Goal: Information Seeking & Learning: Learn about a topic

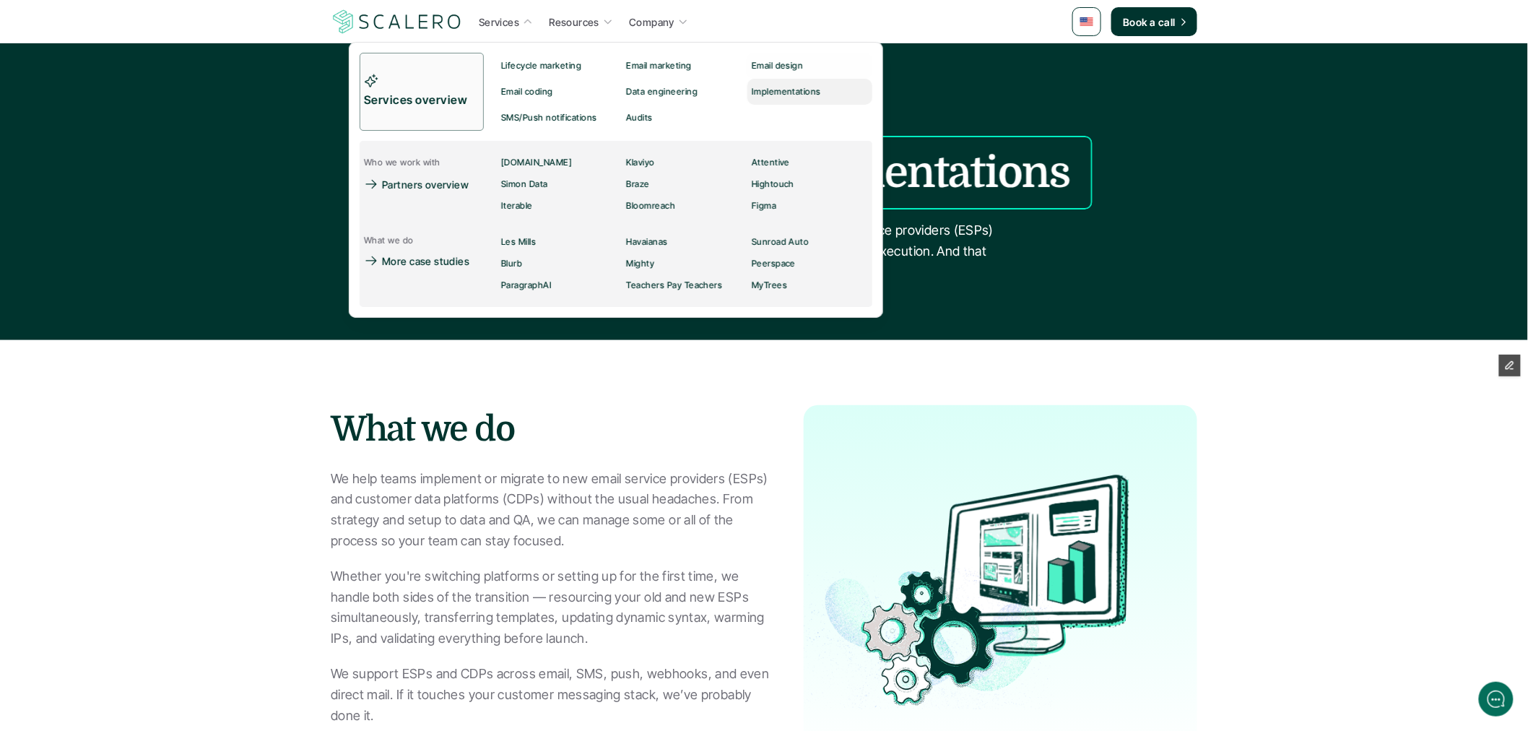
click at [759, 90] on p "Implementations" at bounding box center [786, 92] width 69 height 10
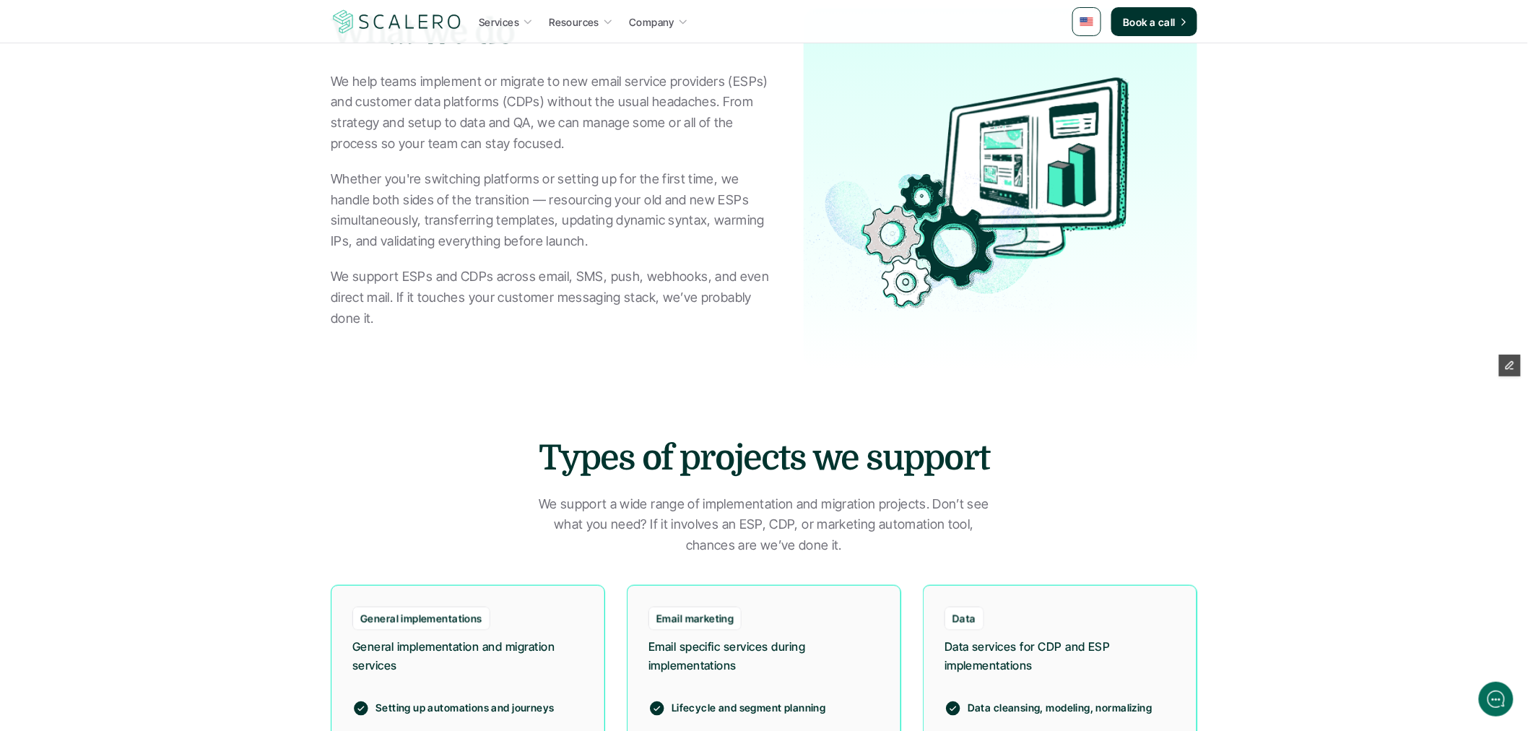
scroll to position [401, 0]
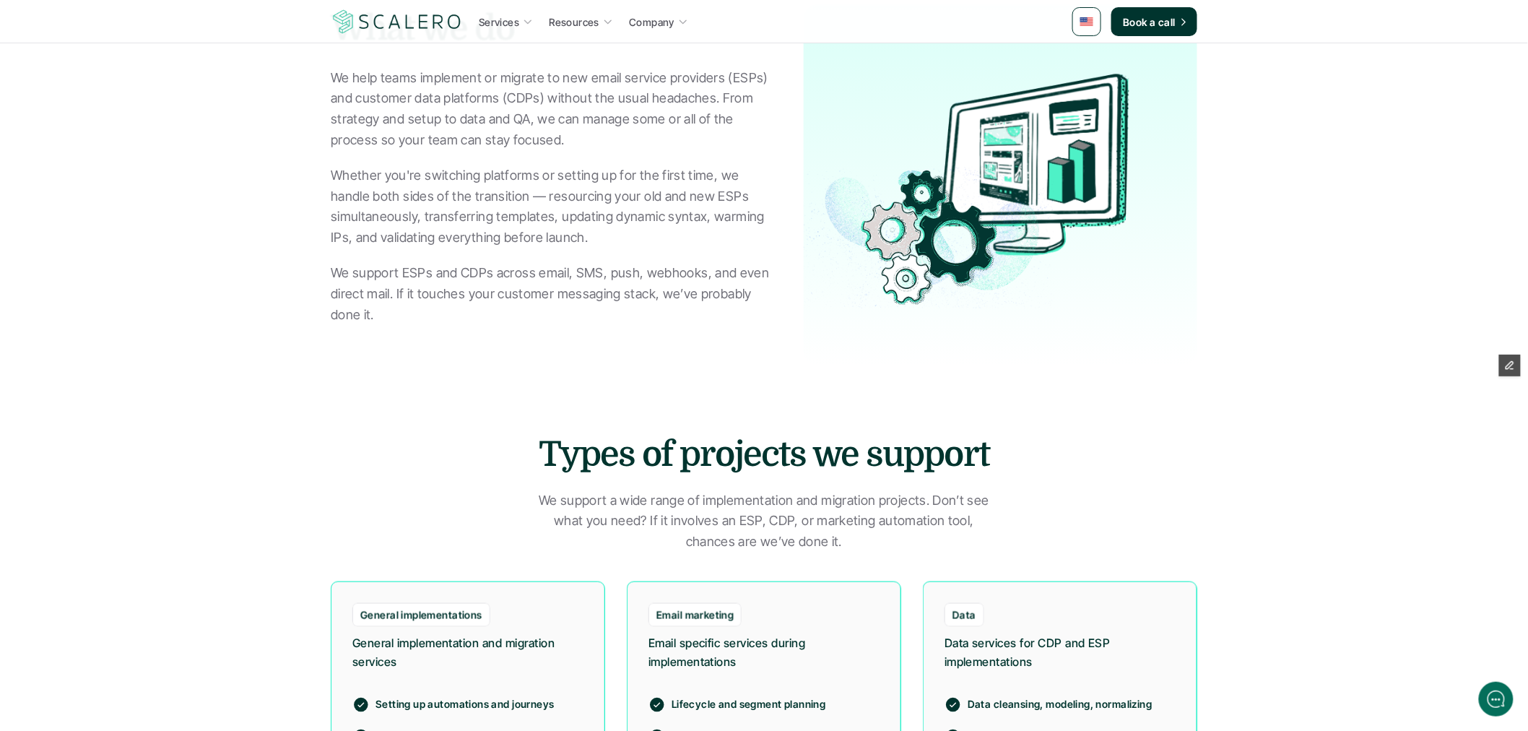
click at [378, 25] on img at bounding box center [397, 21] width 133 height 27
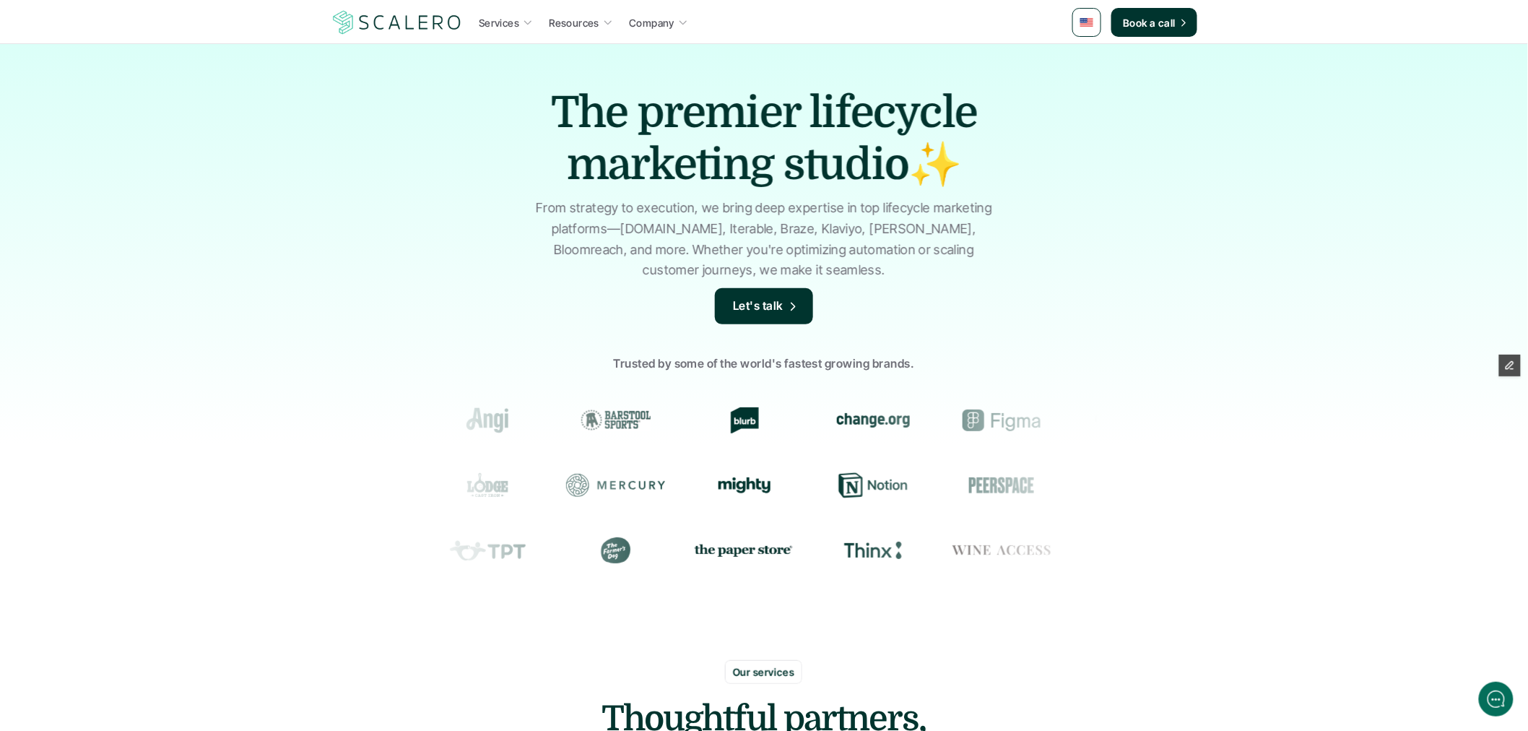
scroll to position [241, 0]
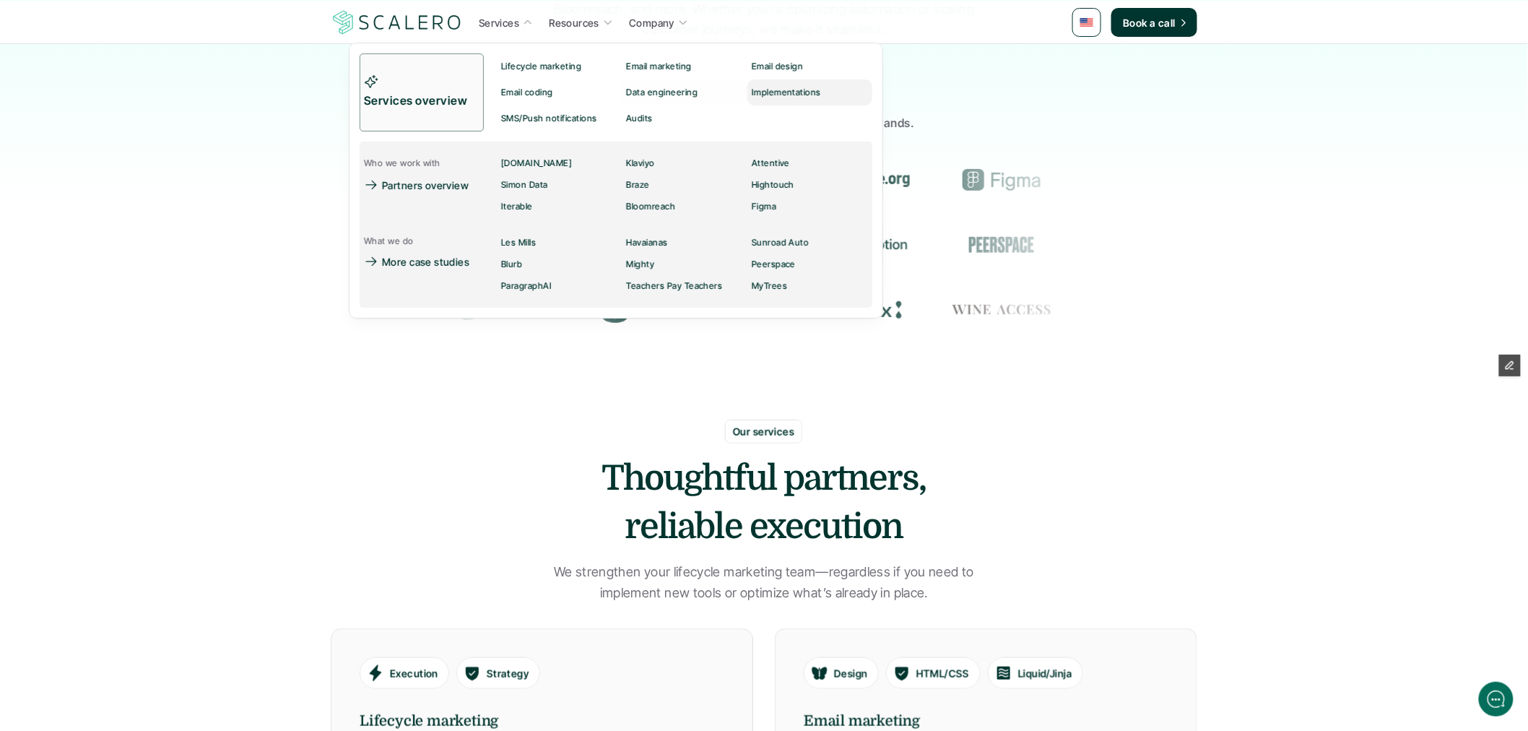
click at [803, 92] on p "Implementations" at bounding box center [786, 92] width 69 height 10
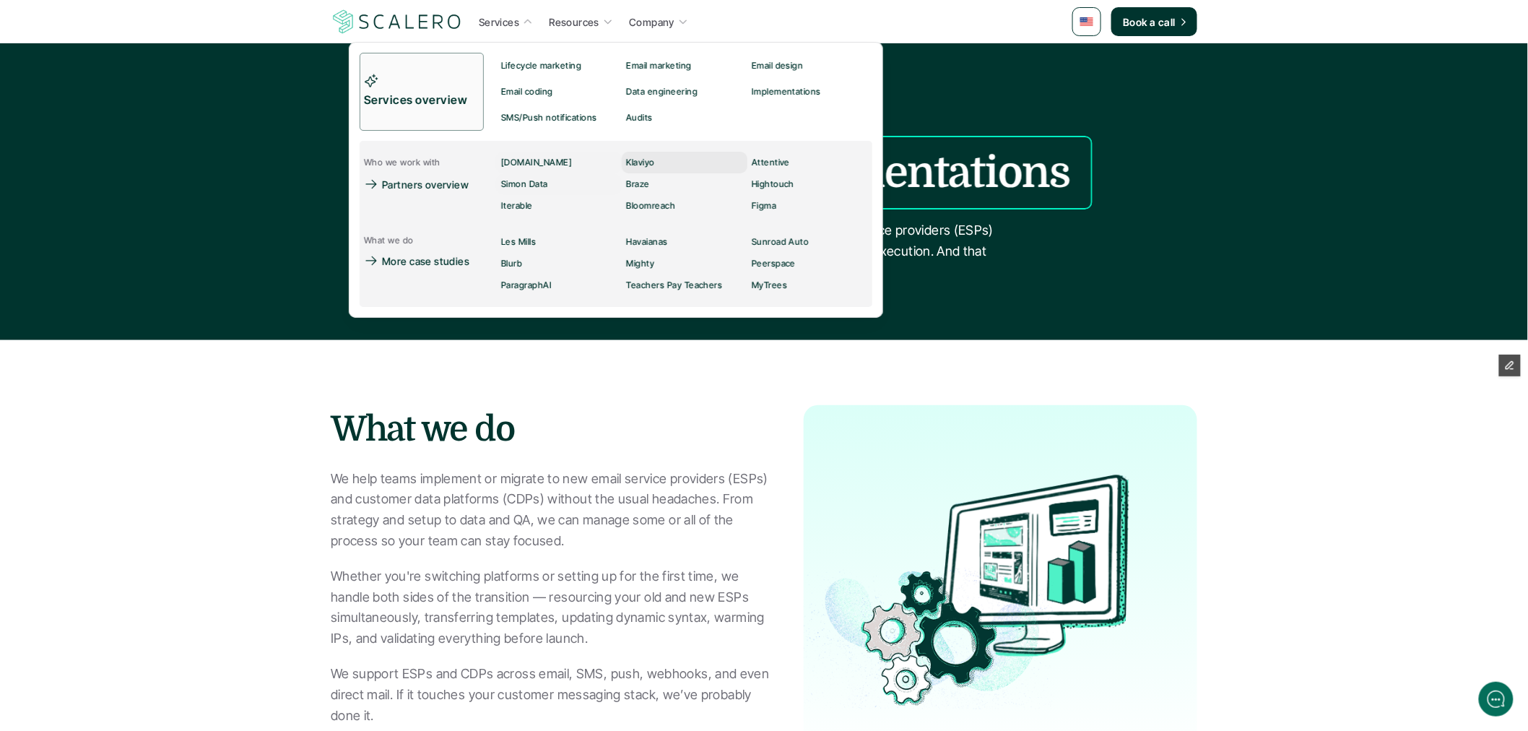
click at [646, 168] on div "Klaviyo" at bounding box center [645, 162] width 37 height 17
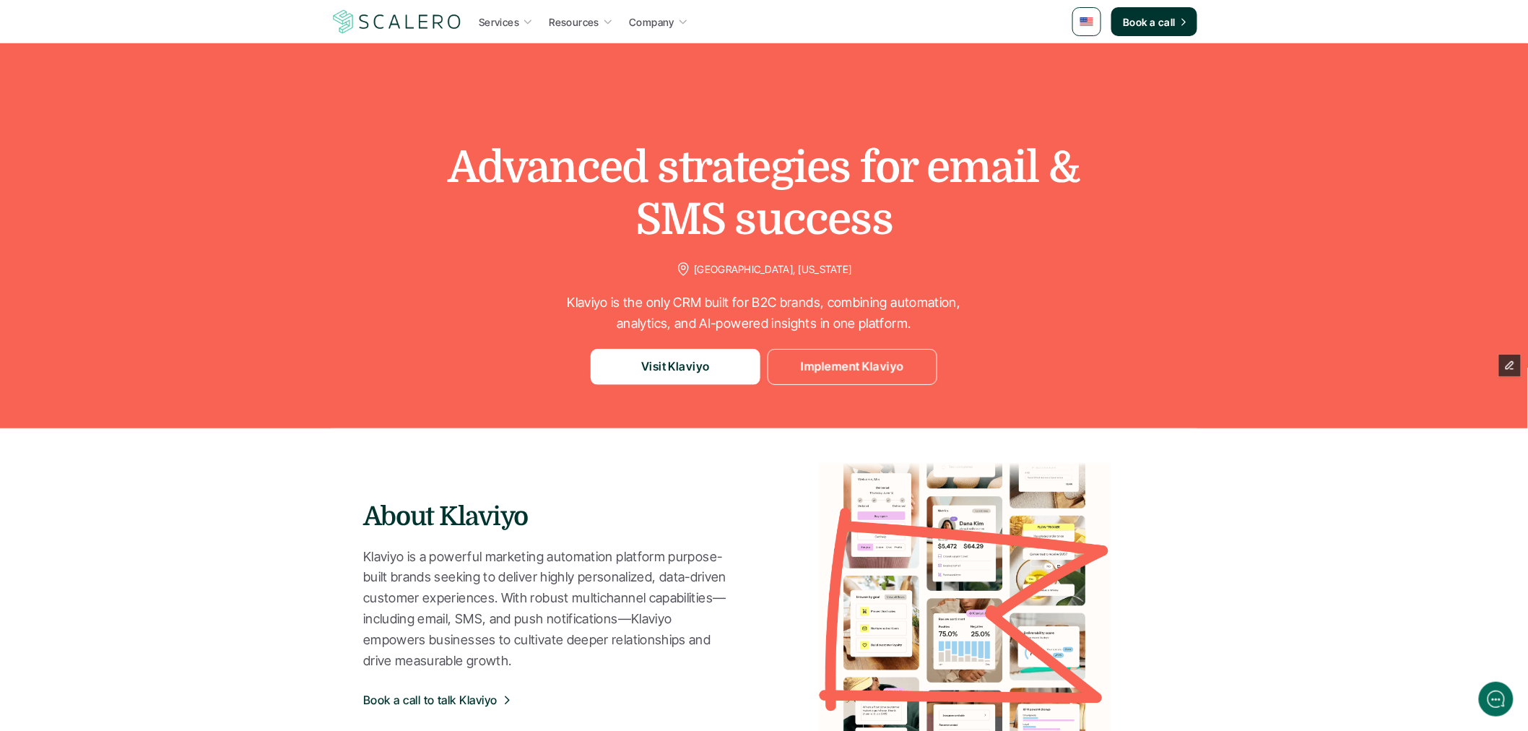
click at [810, 366] on p "Implement Klaviyo" at bounding box center [852, 367] width 103 height 19
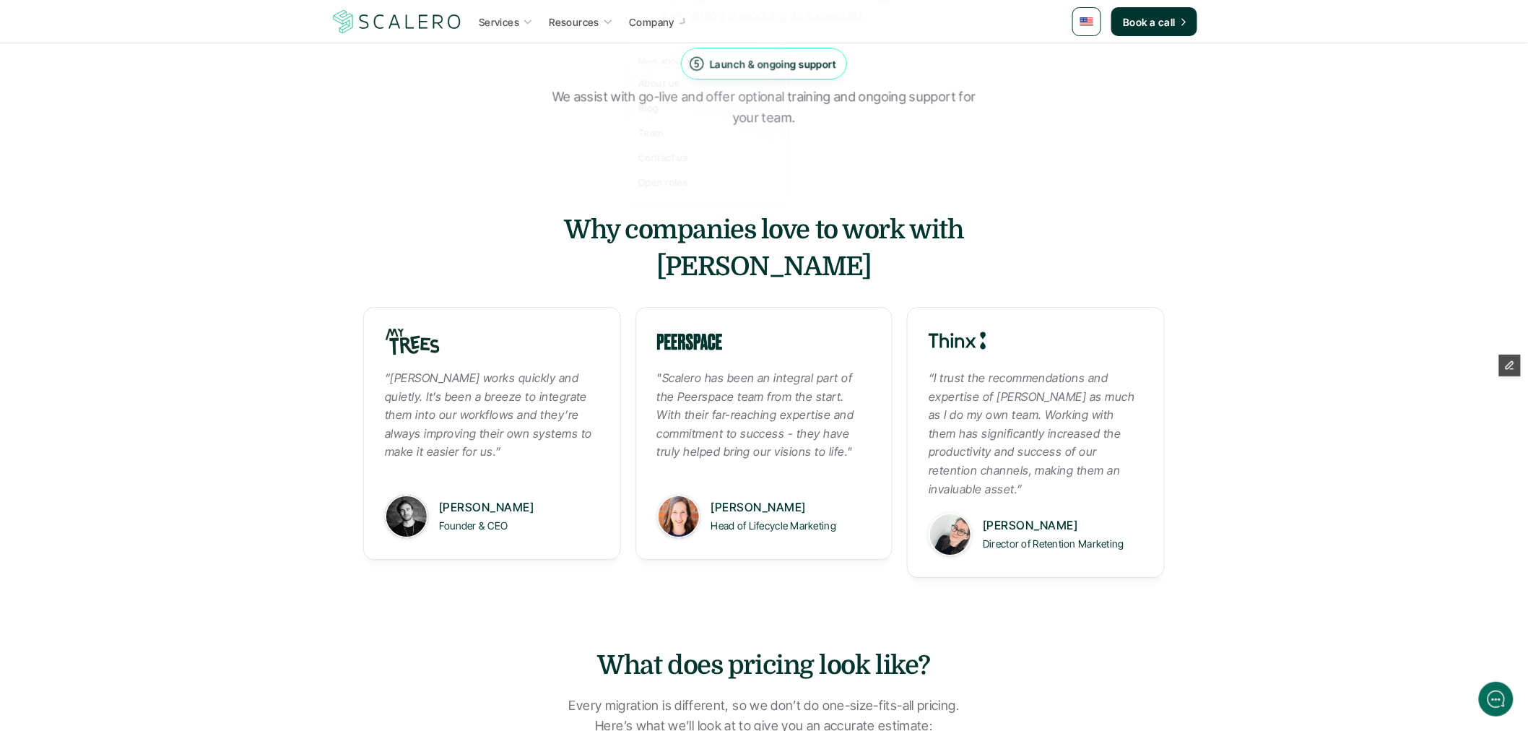
scroll to position [1525, 0]
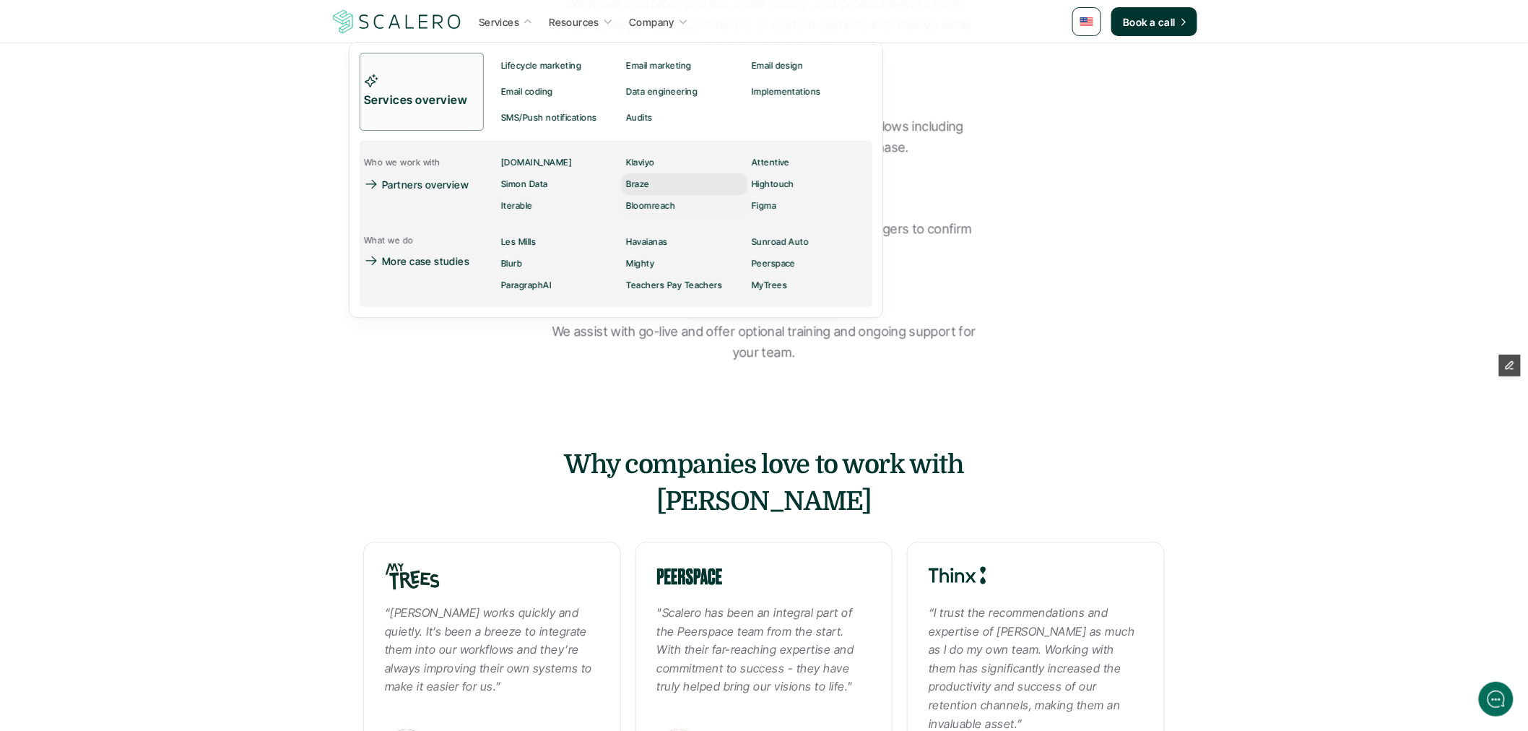
click at [660, 183] on link "Braze" at bounding box center [685, 184] width 125 height 22
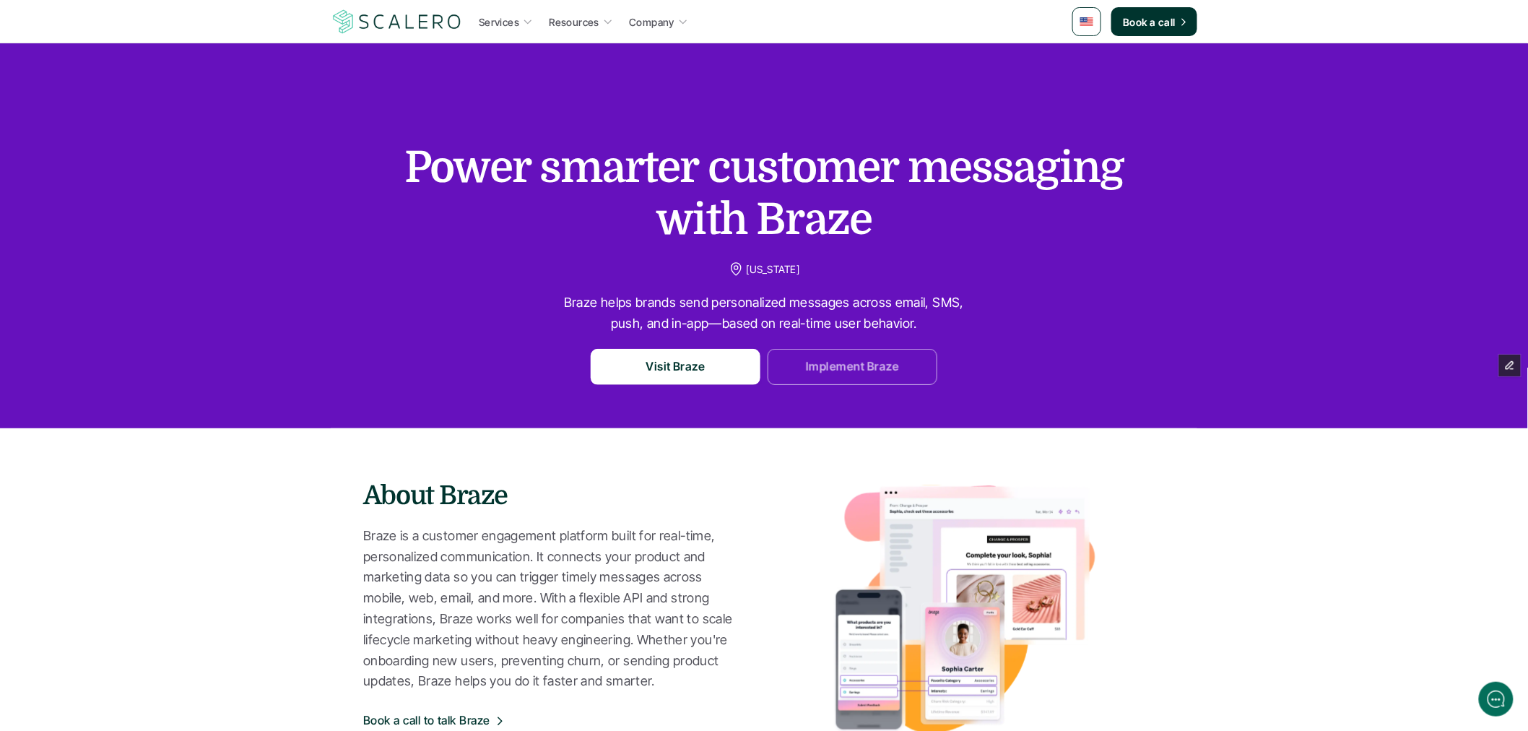
click at [927, 380] on link "Implement Braze" at bounding box center [853, 367] width 170 height 36
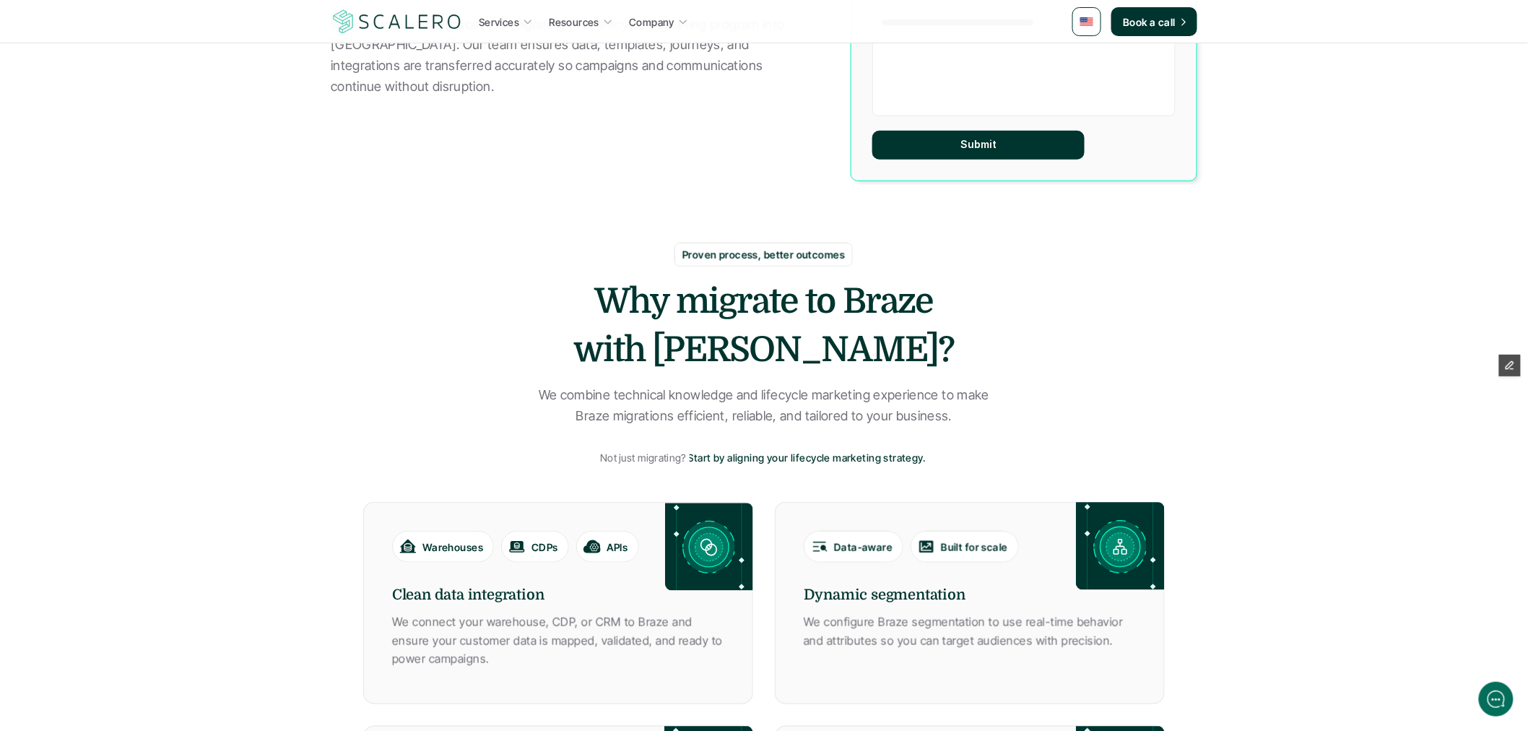
scroll to position [210, 0]
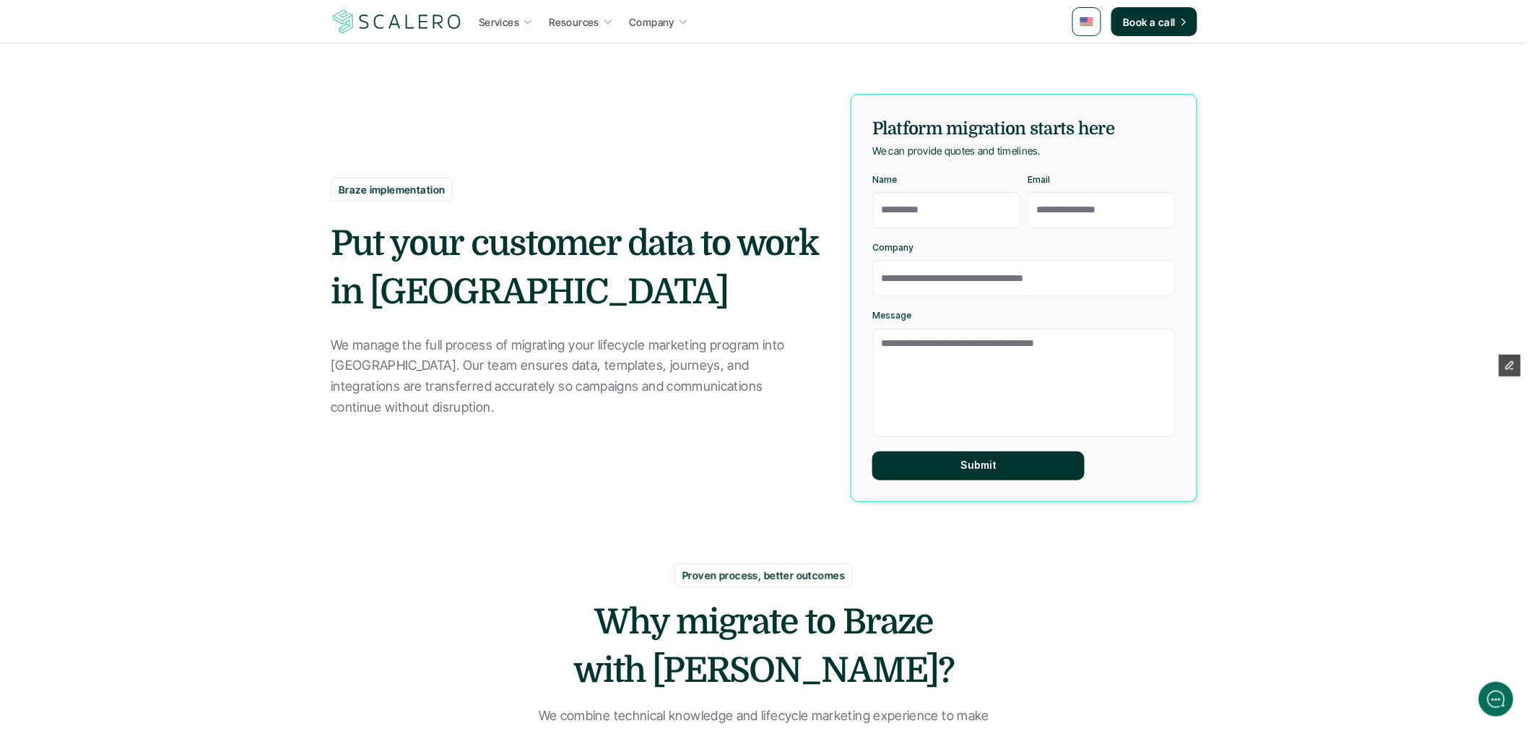
click at [492, 20] on p "Services" at bounding box center [499, 21] width 40 height 15
click at [532, 22] on icon at bounding box center [528, 22] width 10 height 10
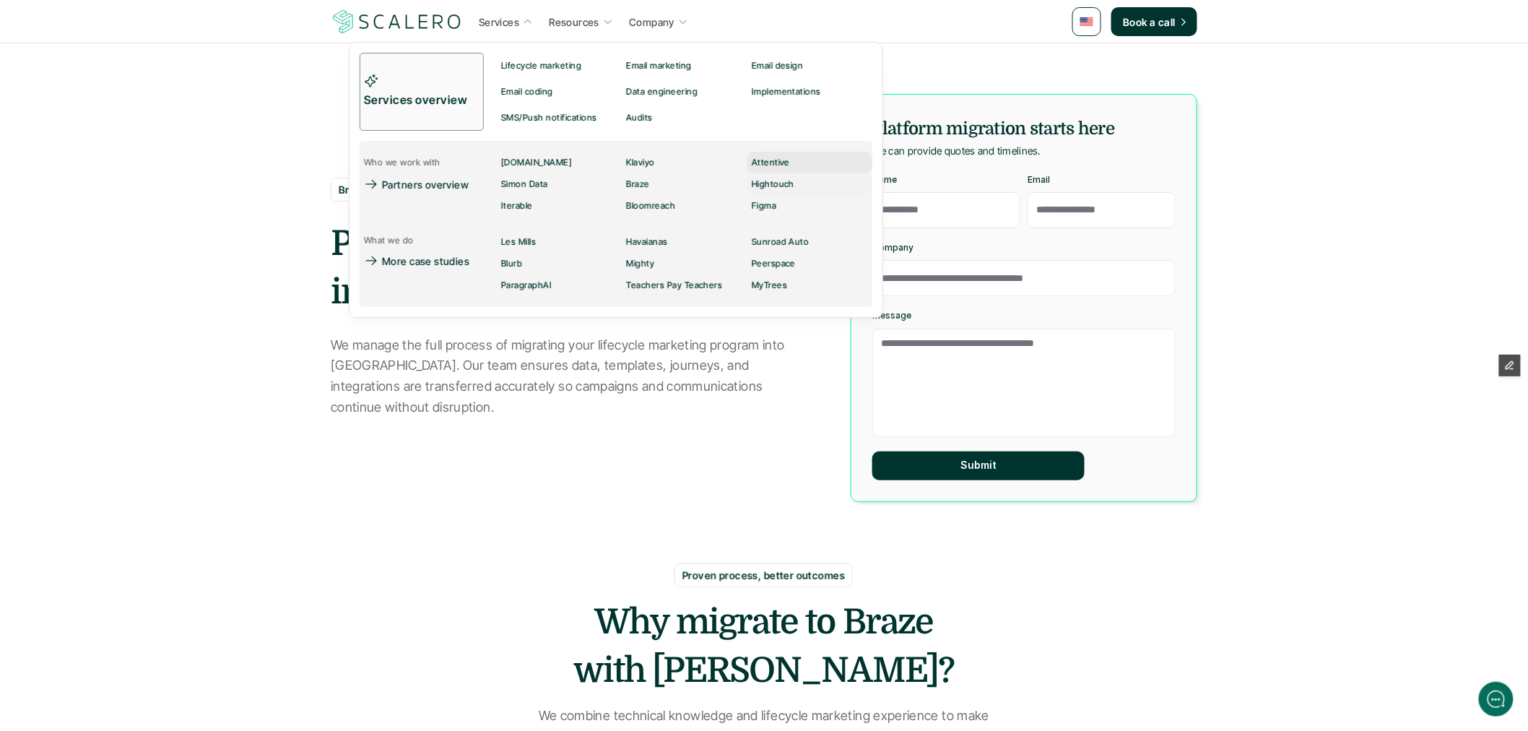
click at [774, 160] on p "Attentive" at bounding box center [771, 162] width 38 height 10
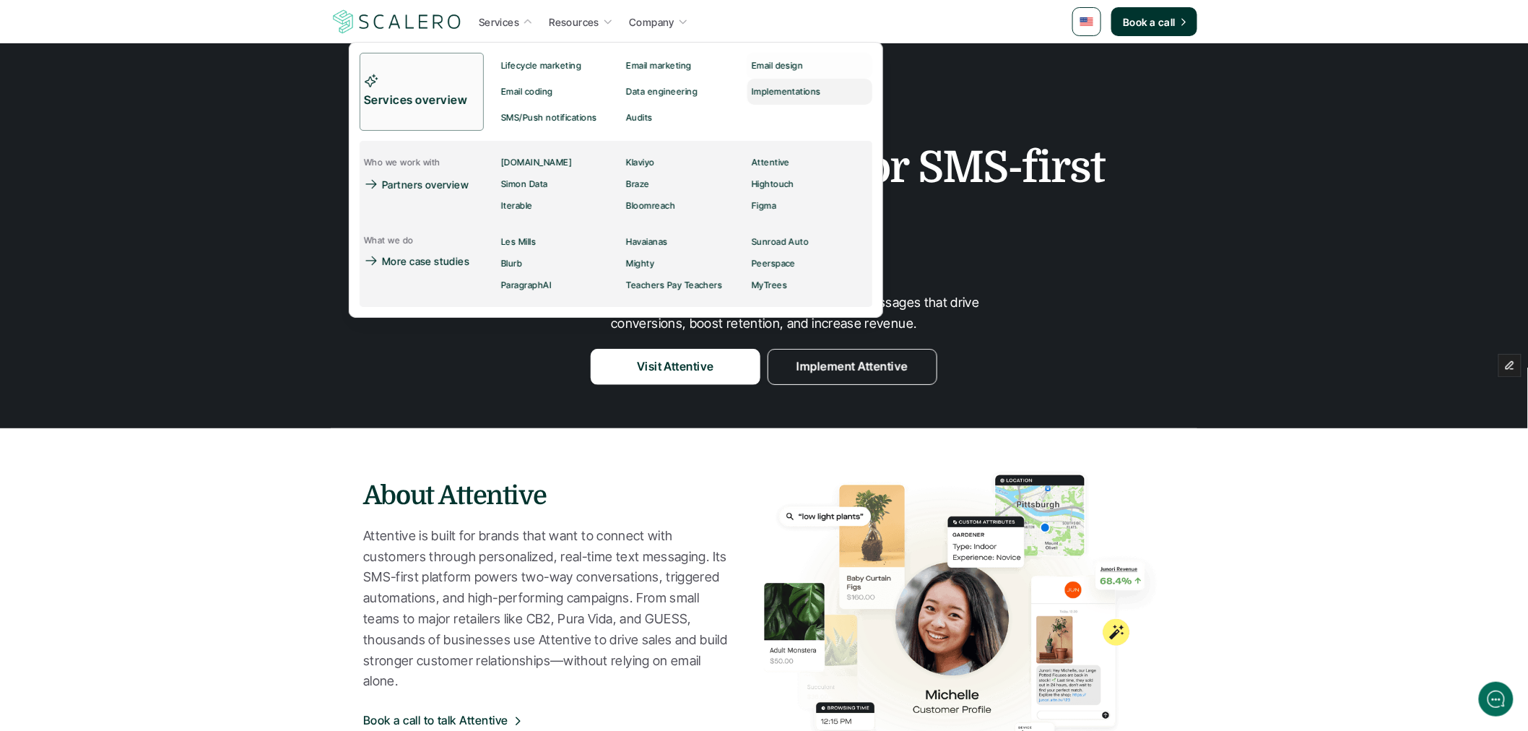
click at [766, 88] on p "Implementations" at bounding box center [786, 92] width 69 height 10
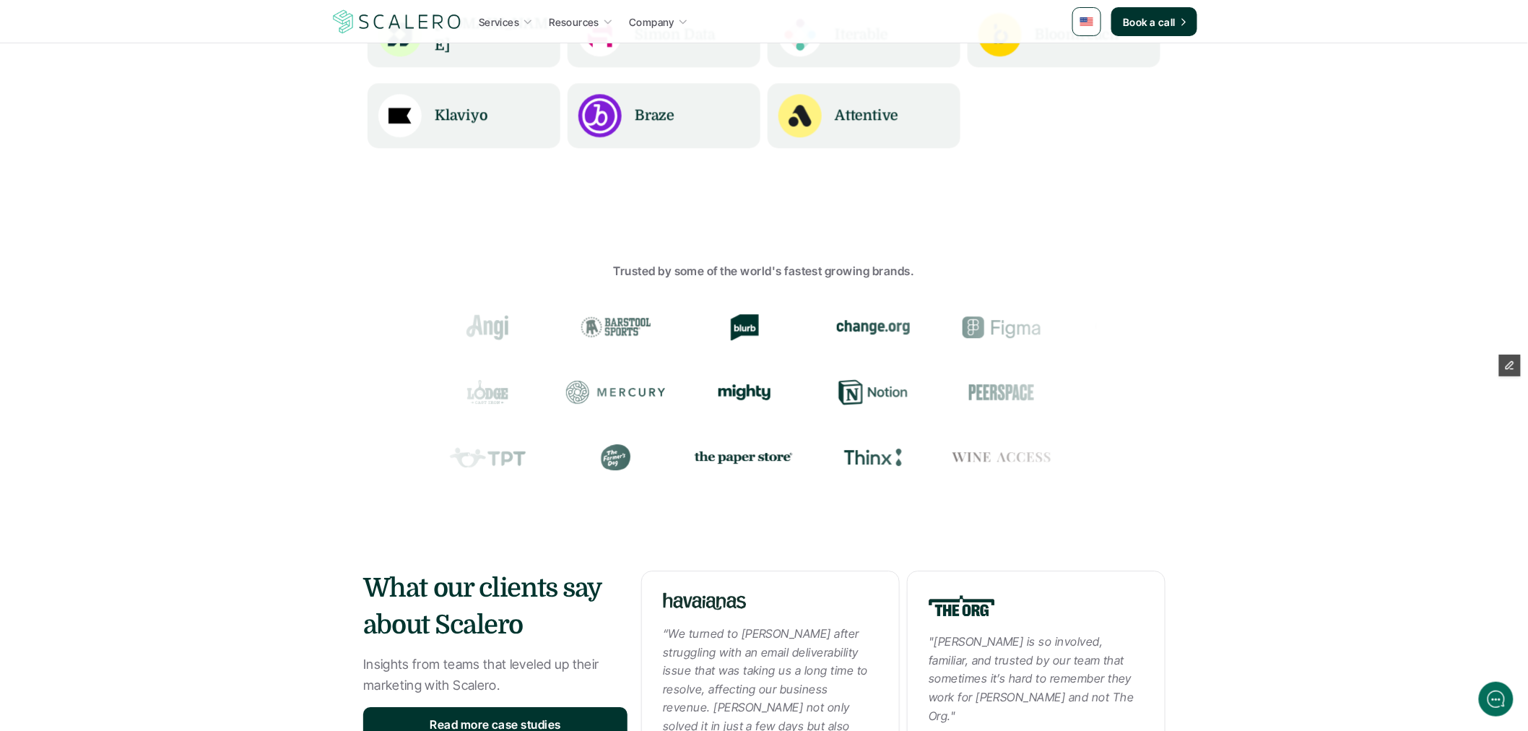
scroll to position [1203, 0]
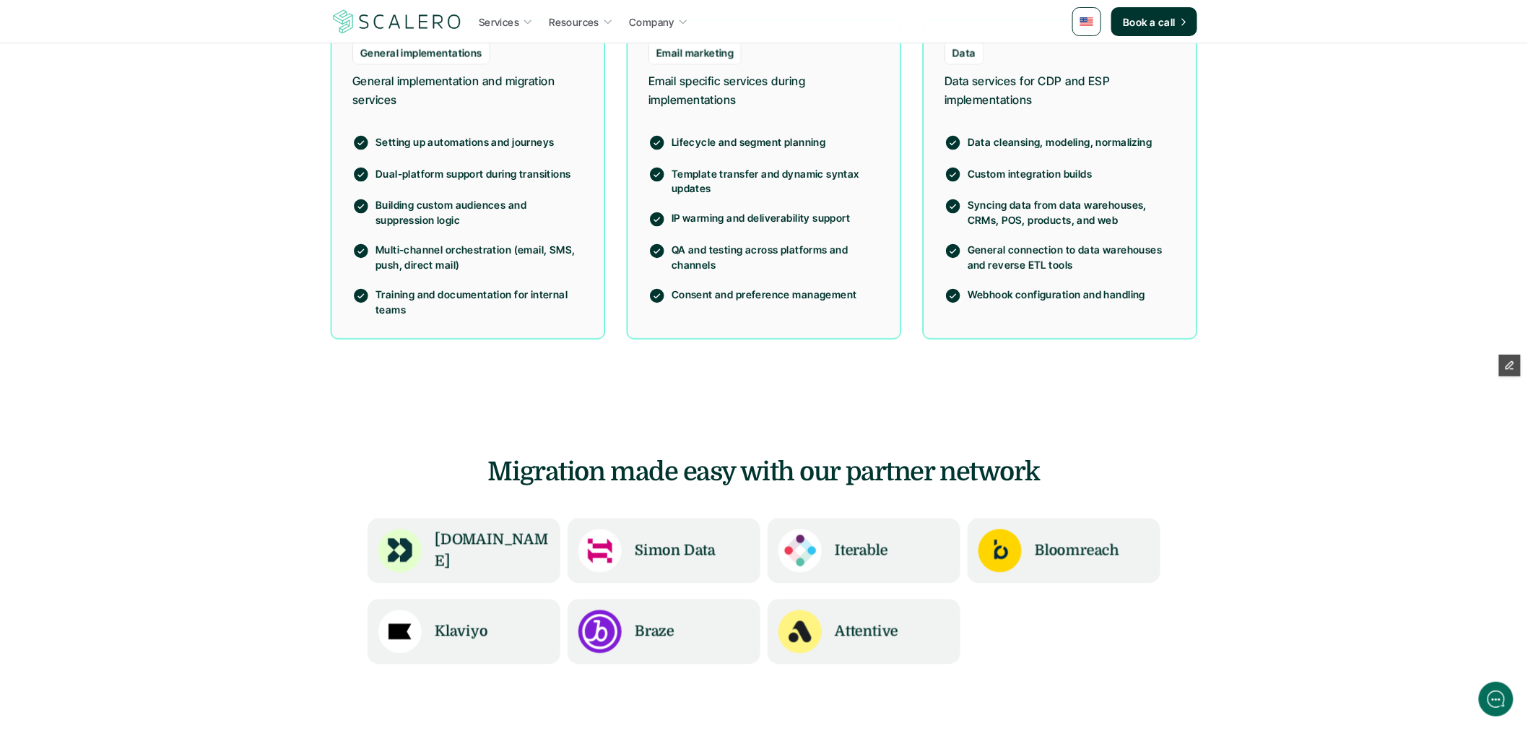
scroll to position [1364, 0]
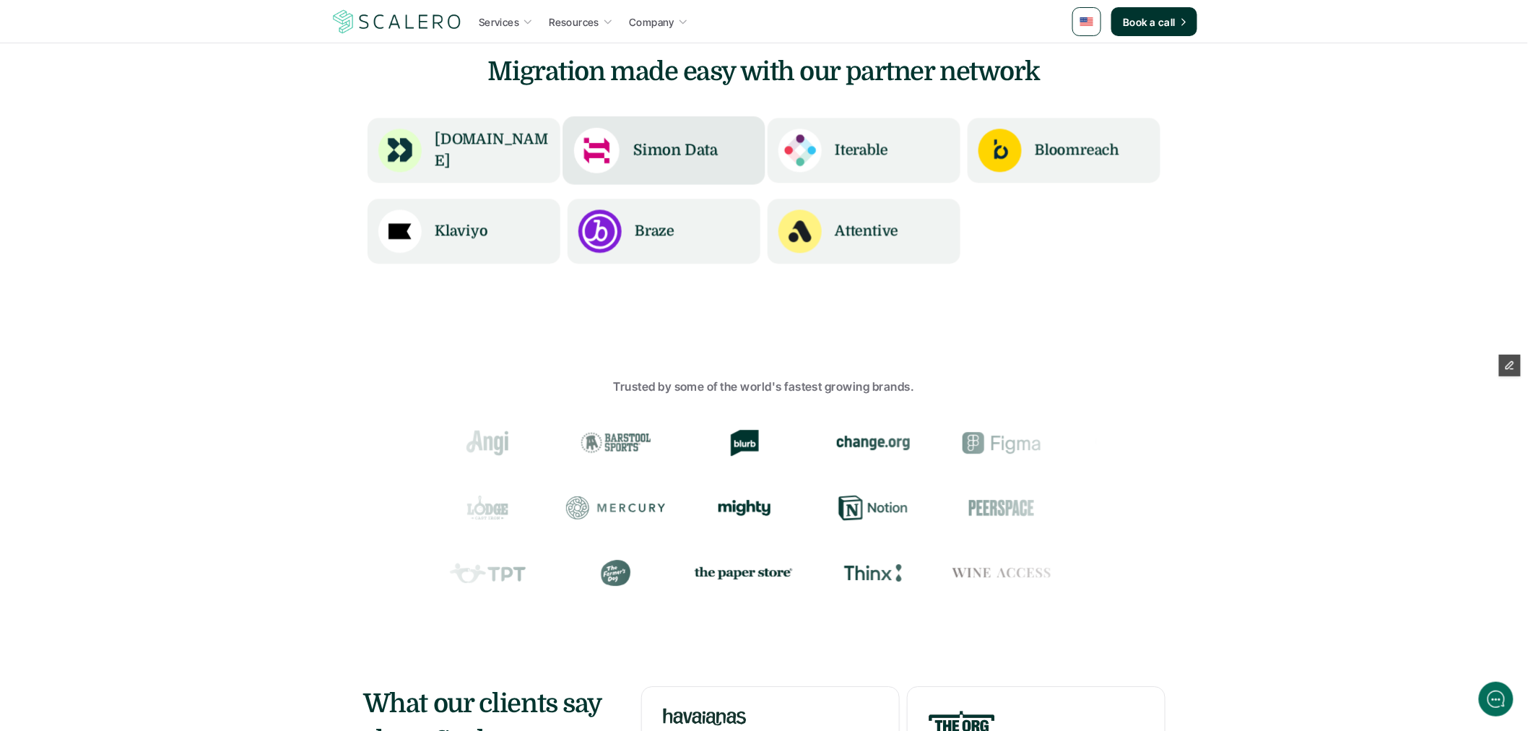
click at [651, 154] on h6 "Simon Data" at bounding box center [675, 150] width 85 height 23
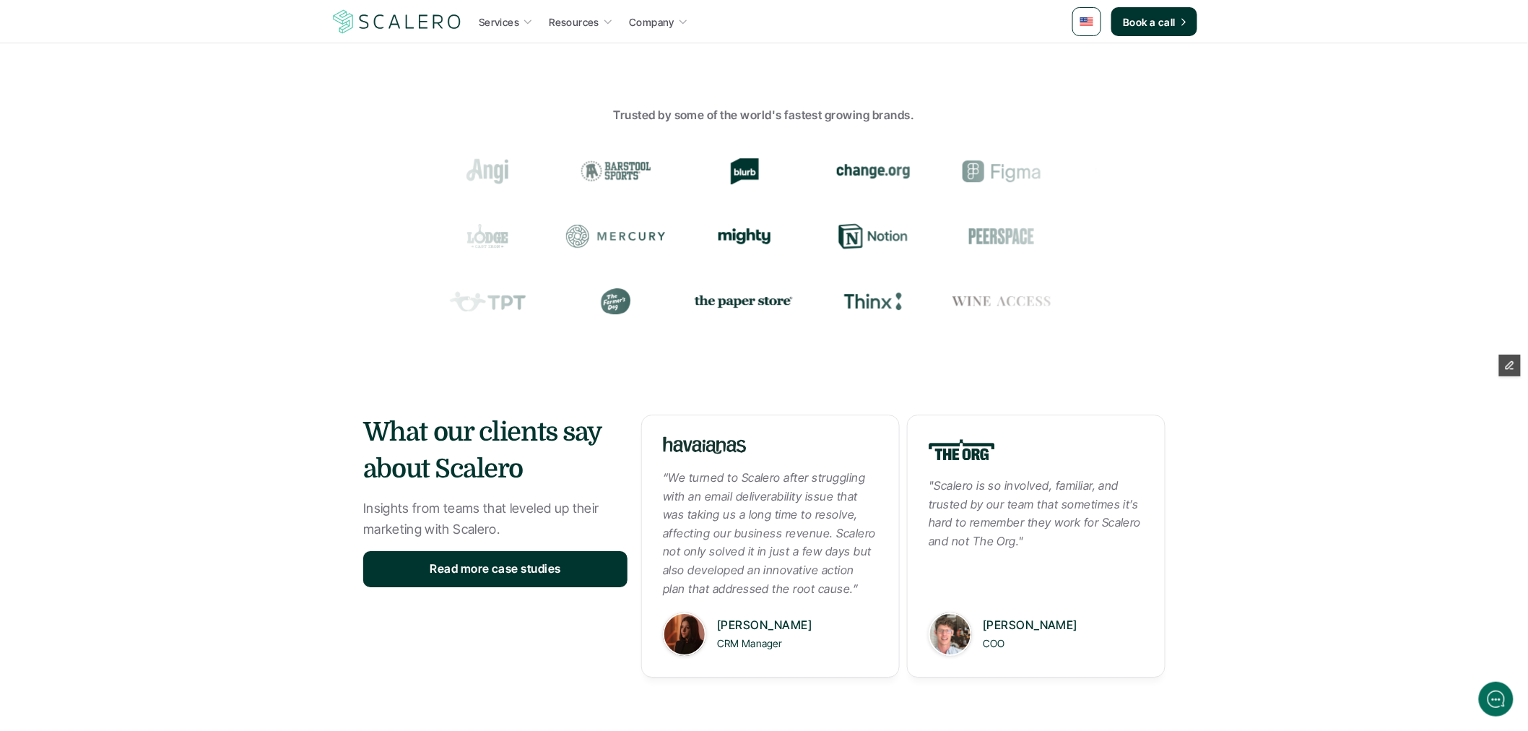
scroll to position [1445, 0]
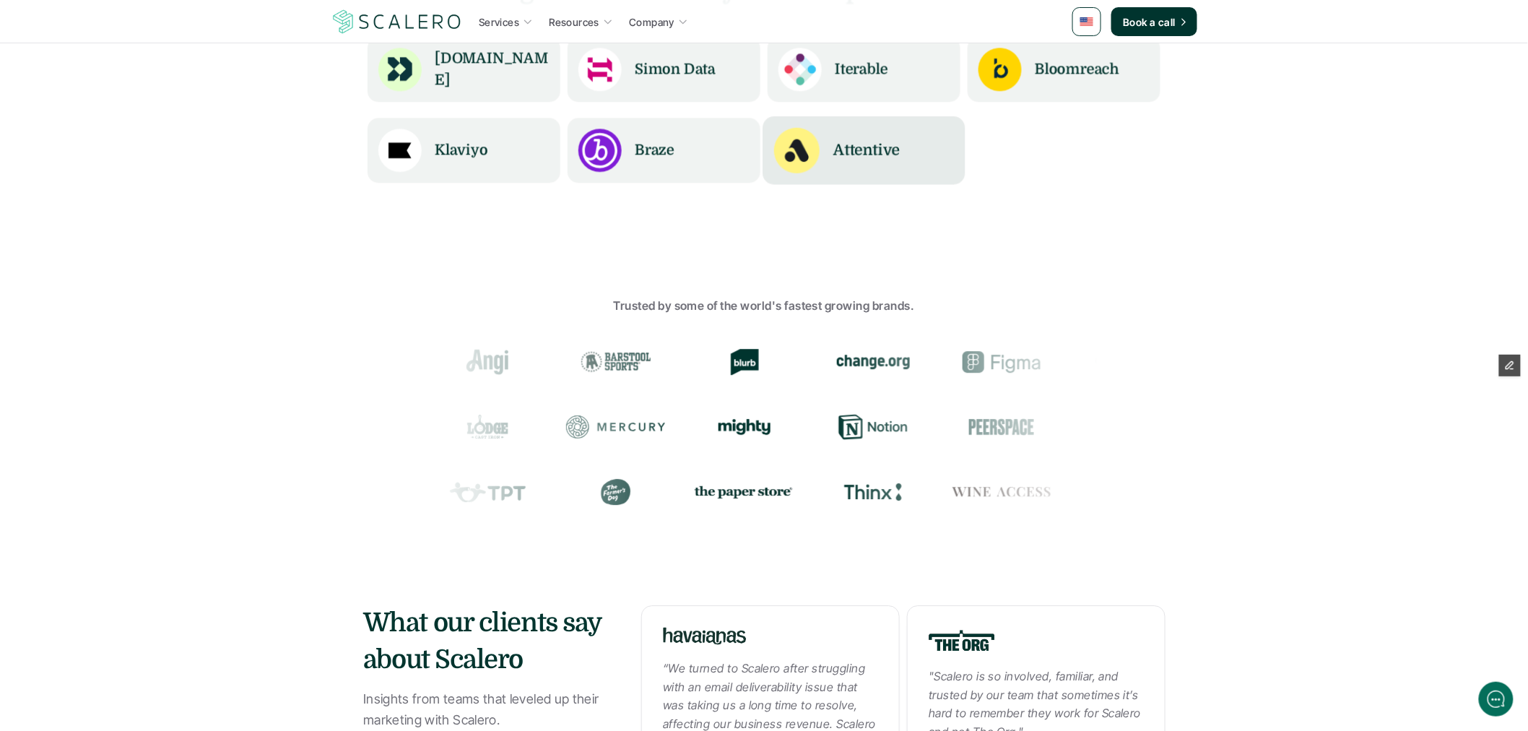
click at [901, 163] on div "Attentive" at bounding box center [894, 150] width 121 height 46
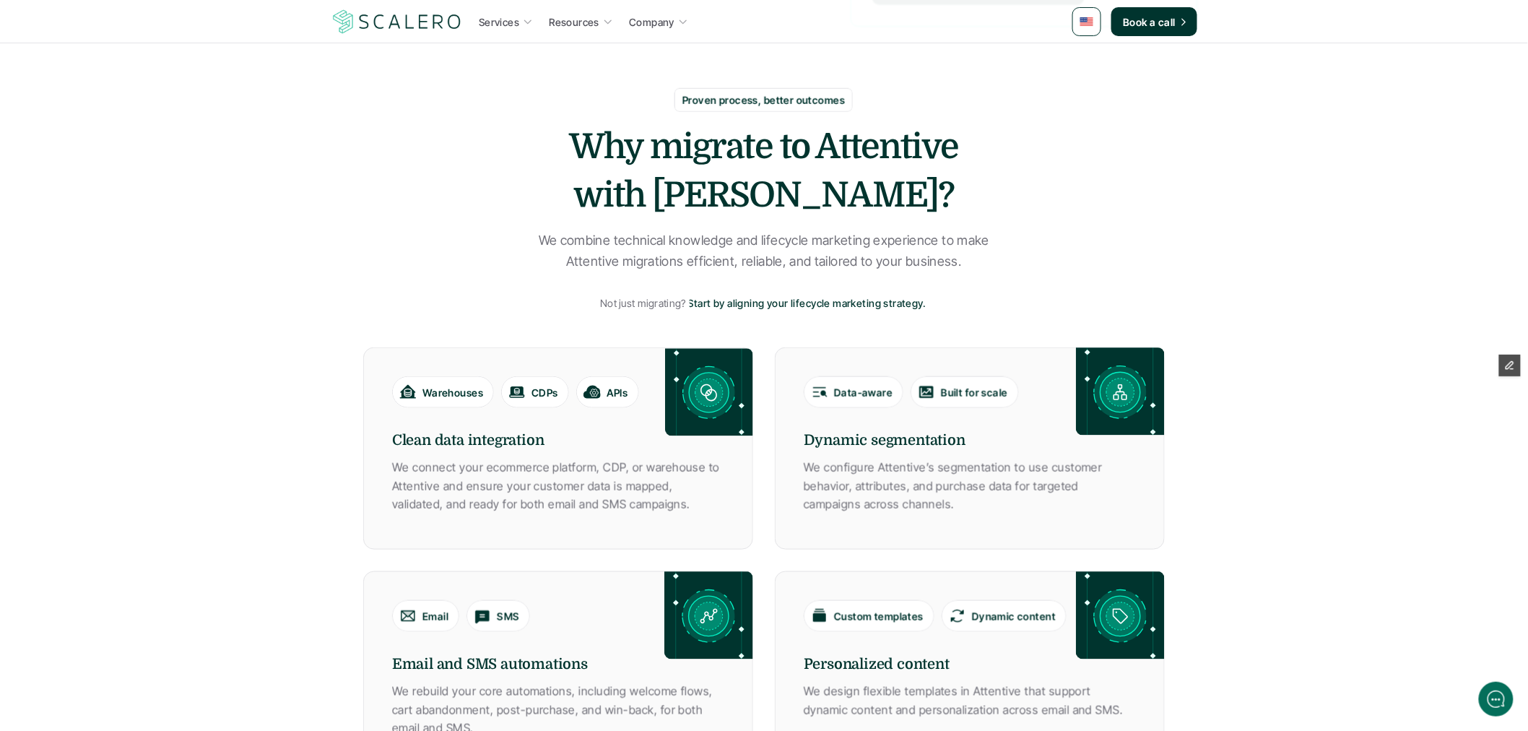
scroll to position [160, 0]
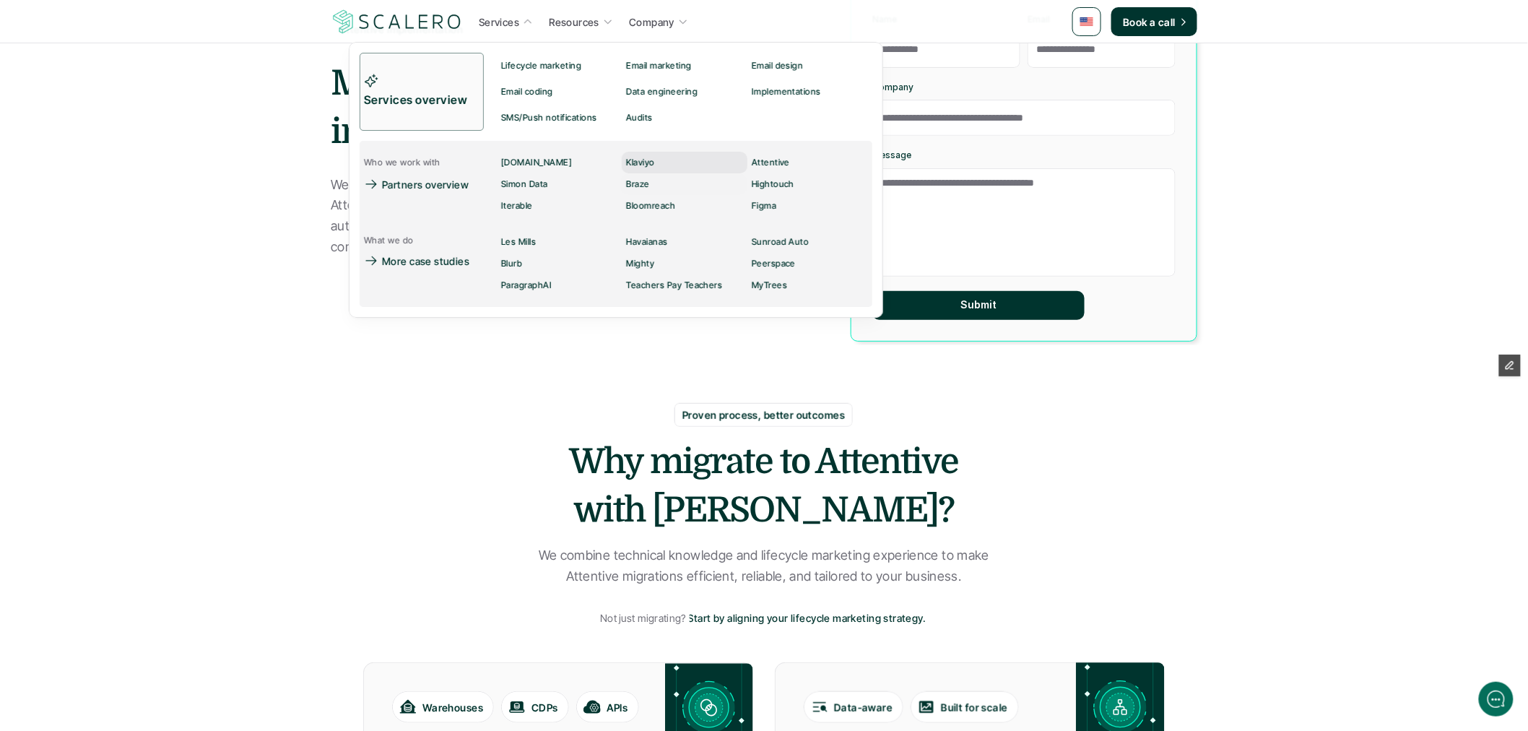
click at [644, 161] on p "Klaviyo" at bounding box center [641, 162] width 28 height 10
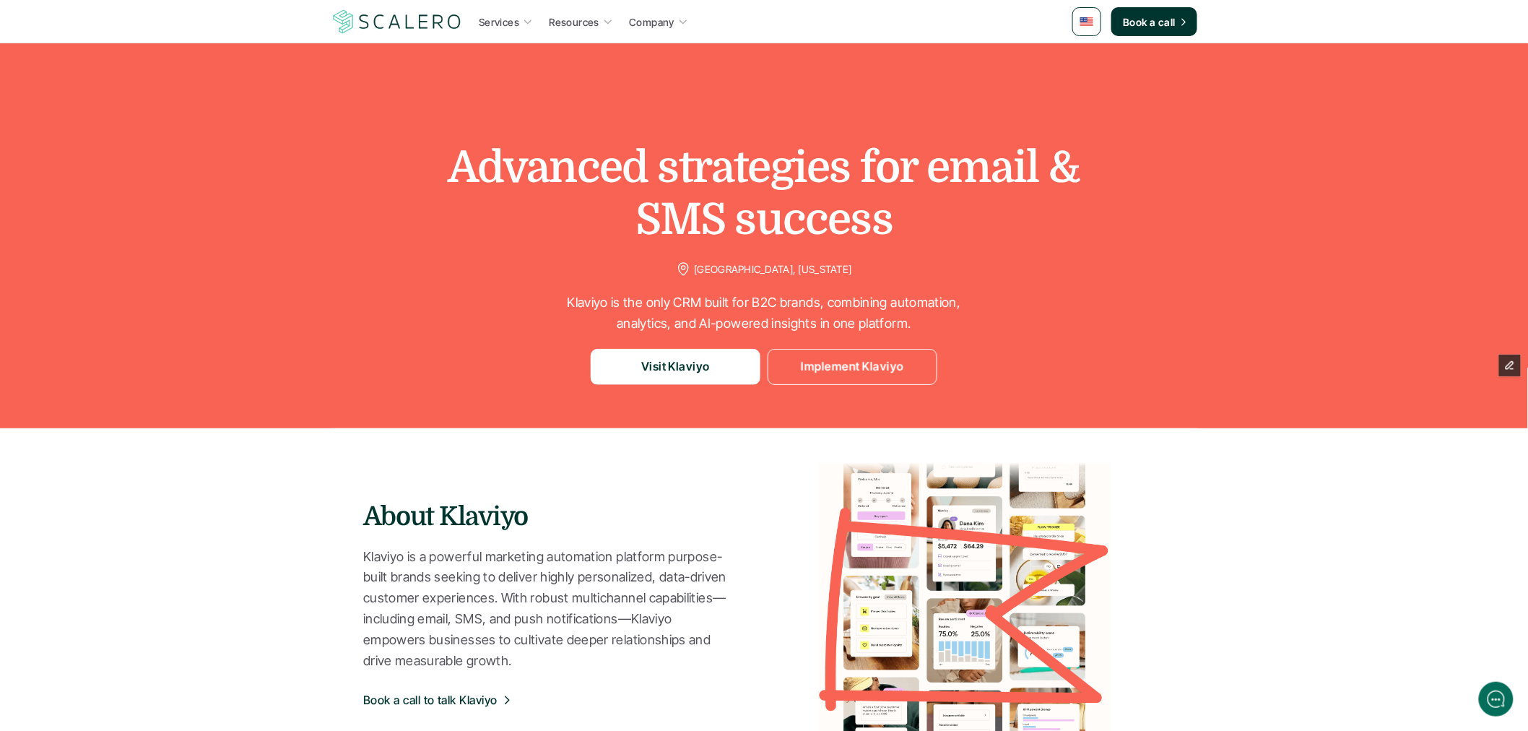
click at [901, 353] on link "Implement Klaviyo" at bounding box center [853, 367] width 170 height 36
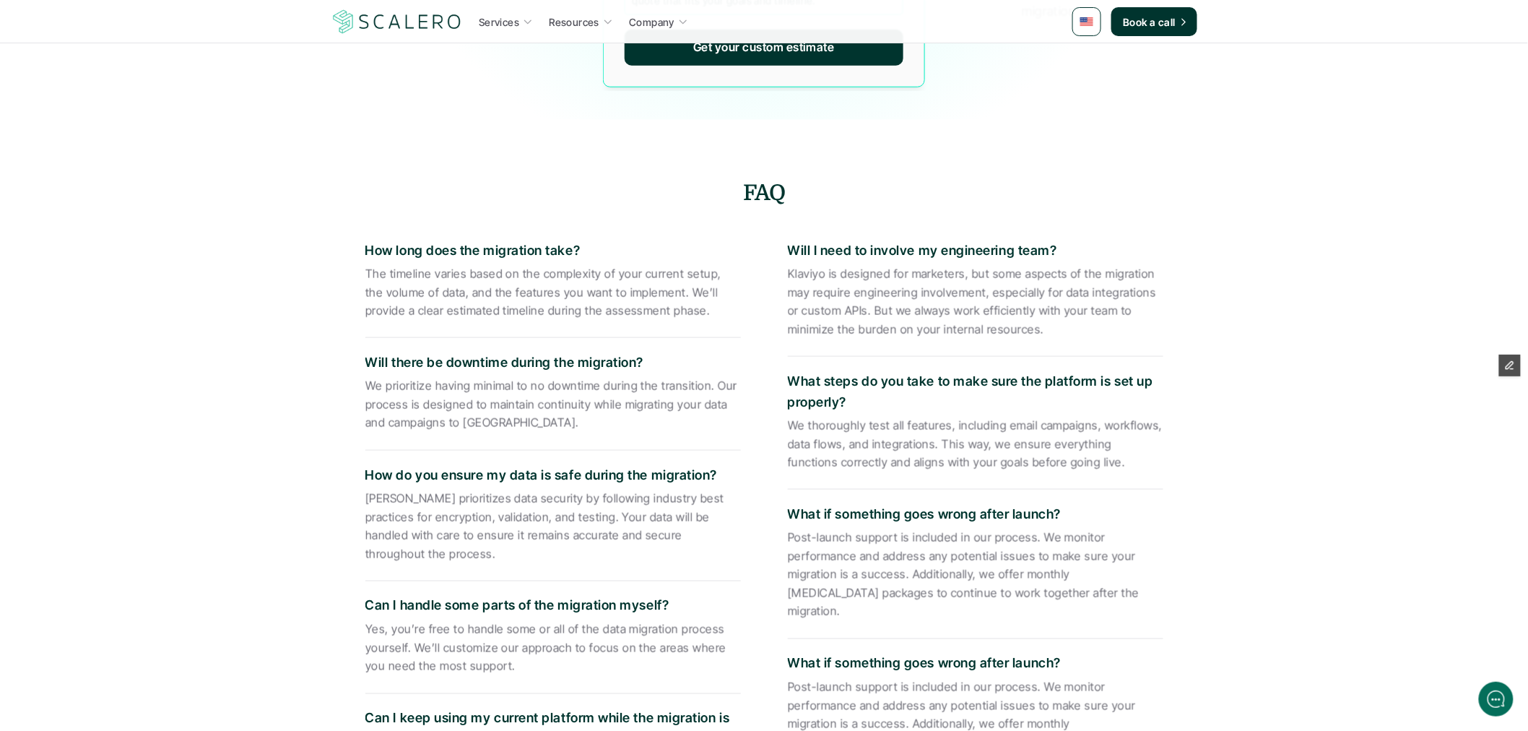
scroll to position [2889, 0]
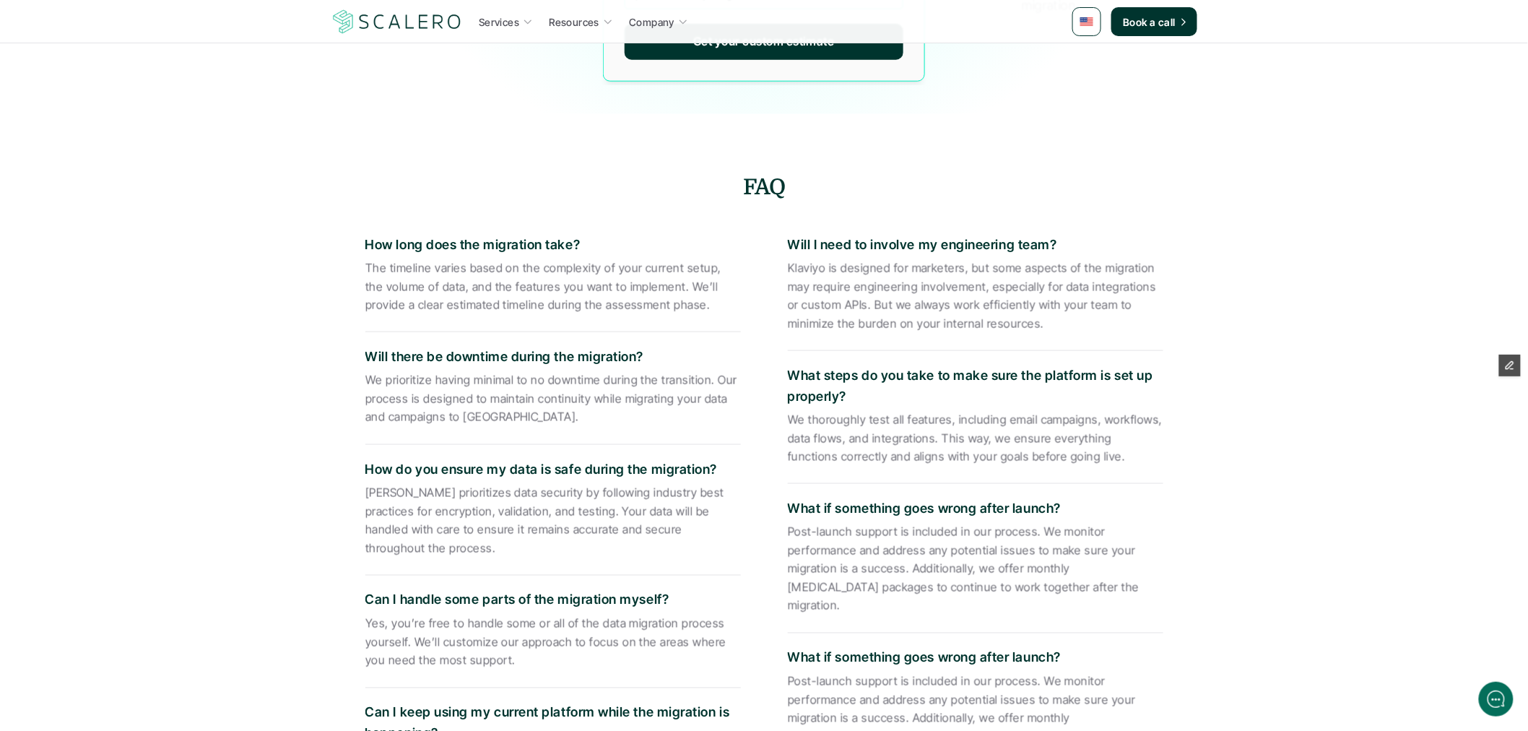
drag, startPoint x: 857, startPoint y: 513, endPoint x: 948, endPoint y: 536, distance: 93.2
click at [947, 533] on div "What if something goes wrong after launch? Post-launch support is included in o…" at bounding box center [976, 559] width 376 height 150
click at [946, 554] on p "Post-launch support is included in our process. We monitor performance and addr…" at bounding box center [976, 569] width 376 height 92
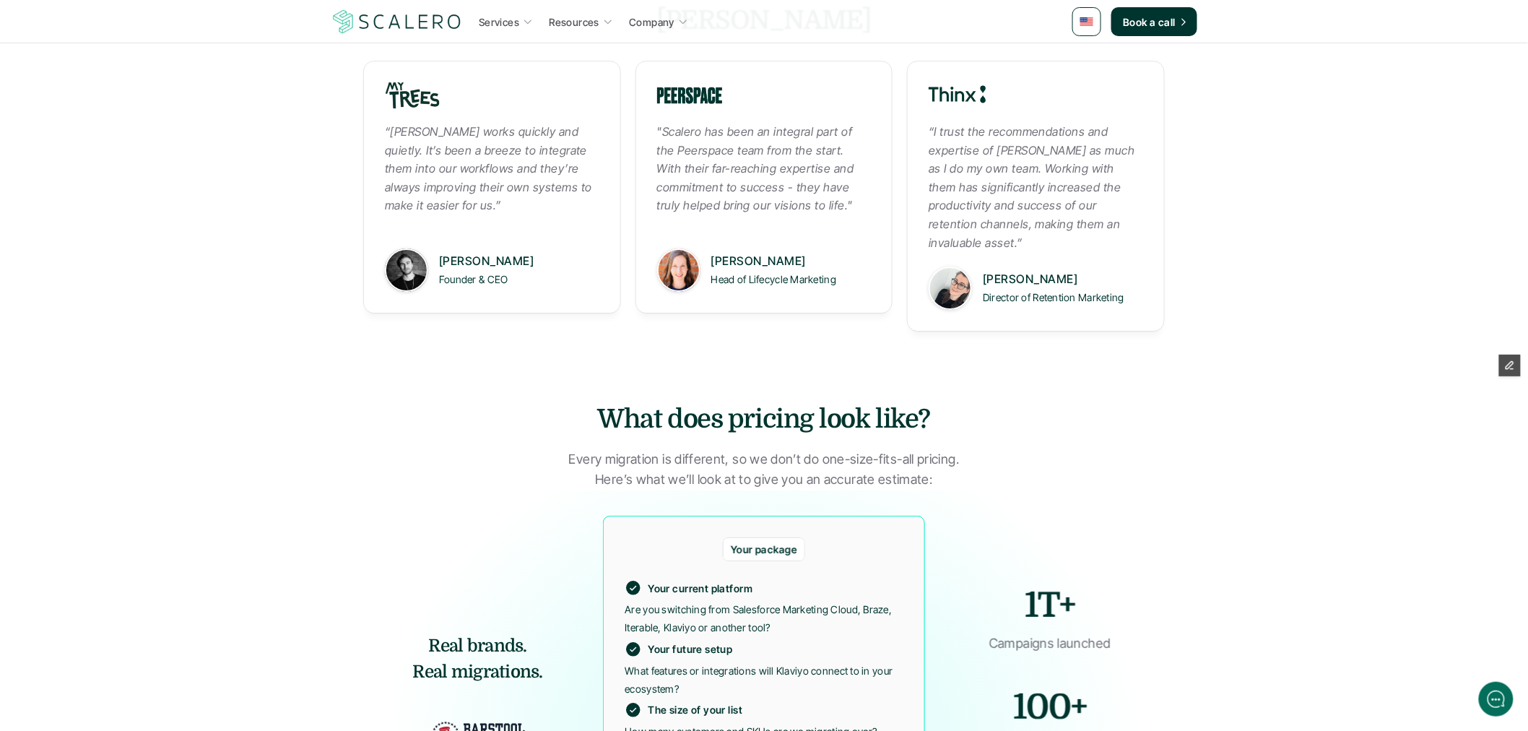
scroll to position [1525, 0]
